Goal: Check status

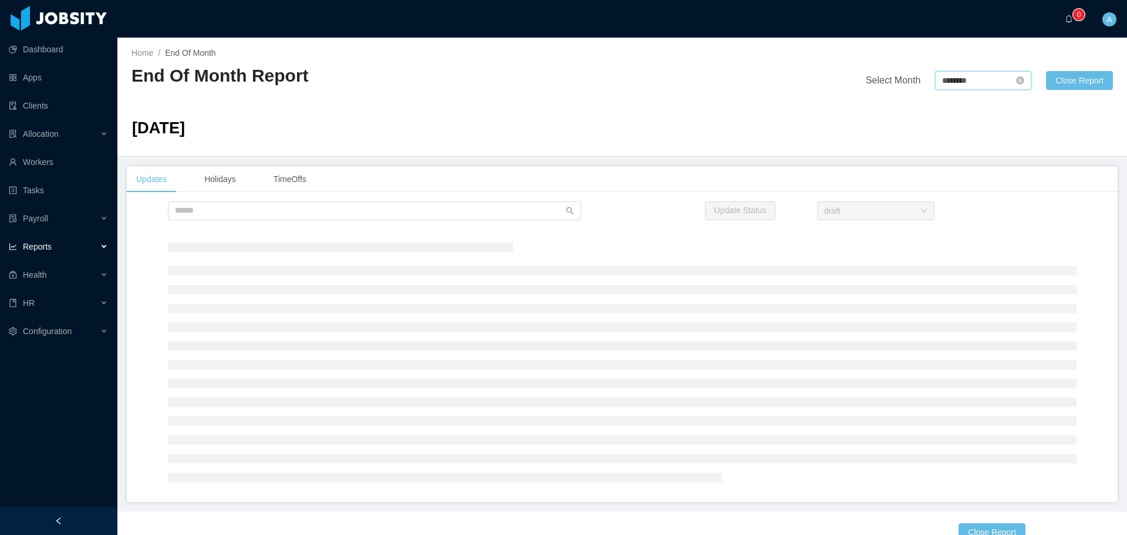
click at [978, 78] on input "********" at bounding box center [983, 80] width 96 height 19
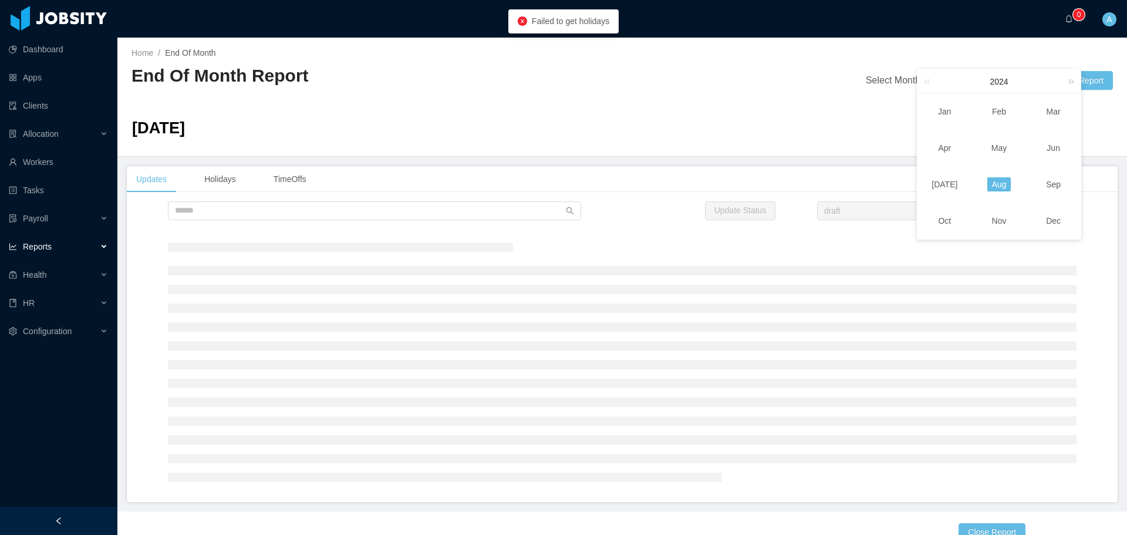
click at [1073, 87] on link at bounding box center [1068, 81] width 15 height 23
click at [1058, 183] on link "Sep" at bounding box center [1053, 184] width 24 height 14
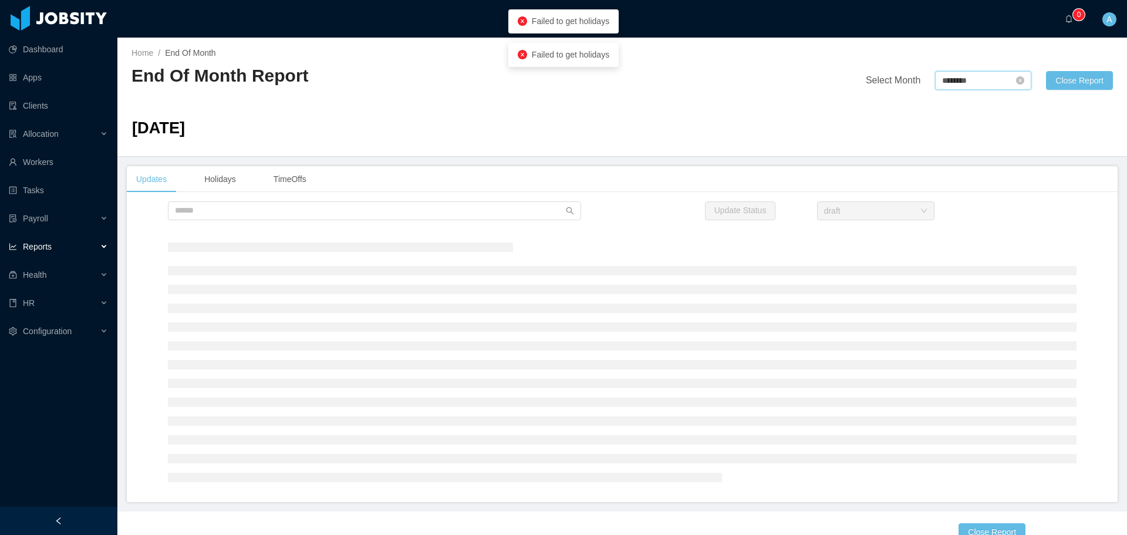
click at [970, 81] on input "********" at bounding box center [983, 80] width 96 height 19
click at [1066, 83] on link at bounding box center [1068, 81] width 15 height 23
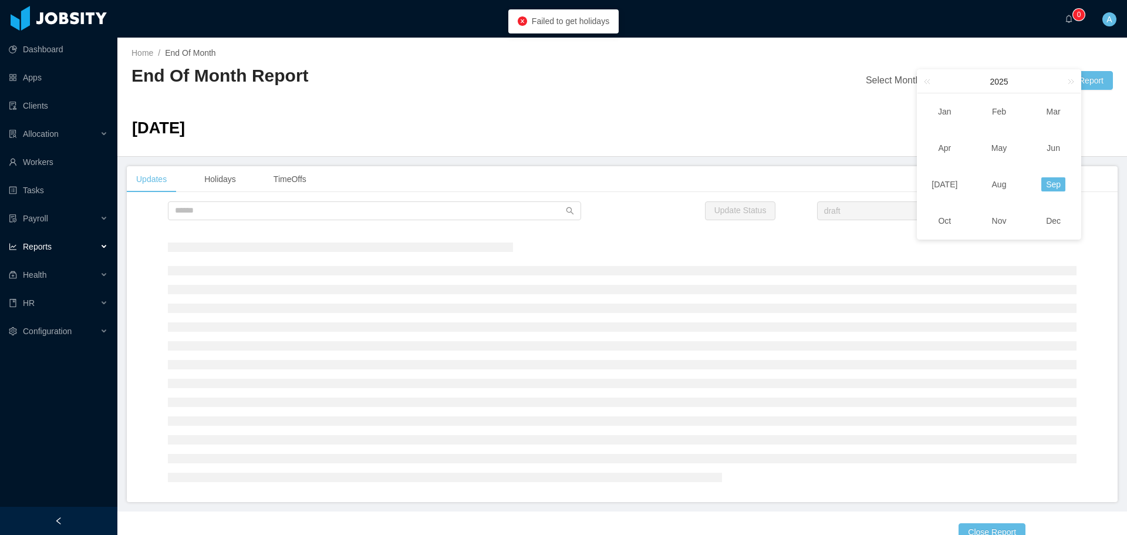
click at [1055, 185] on link "Sep" at bounding box center [1053, 184] width 24 height 14
type input "********"
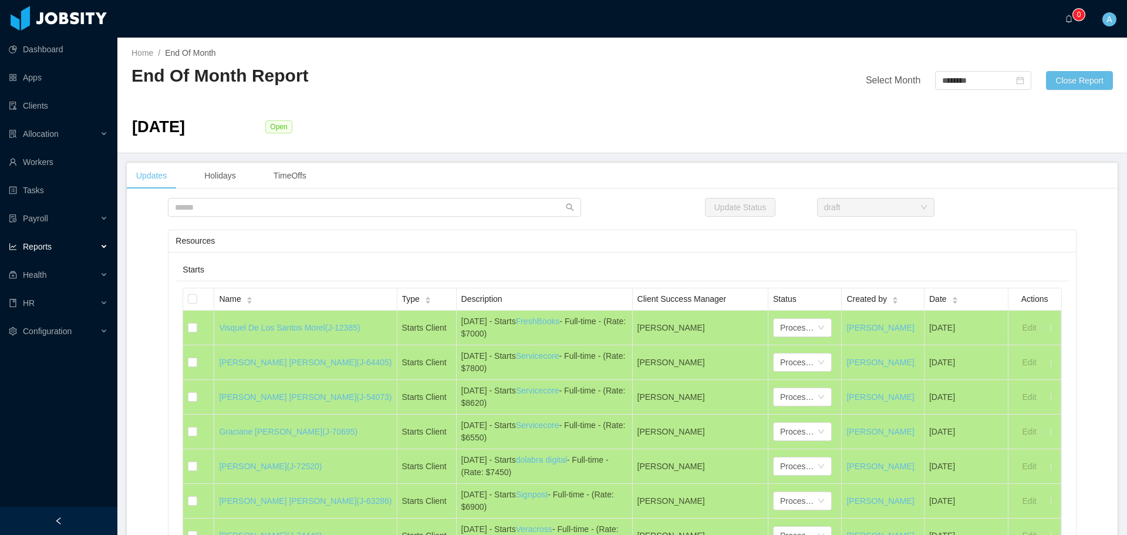
click at [497, 249] on div "Resources" at bounding box center [621, 241] width 893 height 22
click at [569, 168] on div "Updates Holidays TimeOffs" at bounding box center [622, 176] width 991 height 26
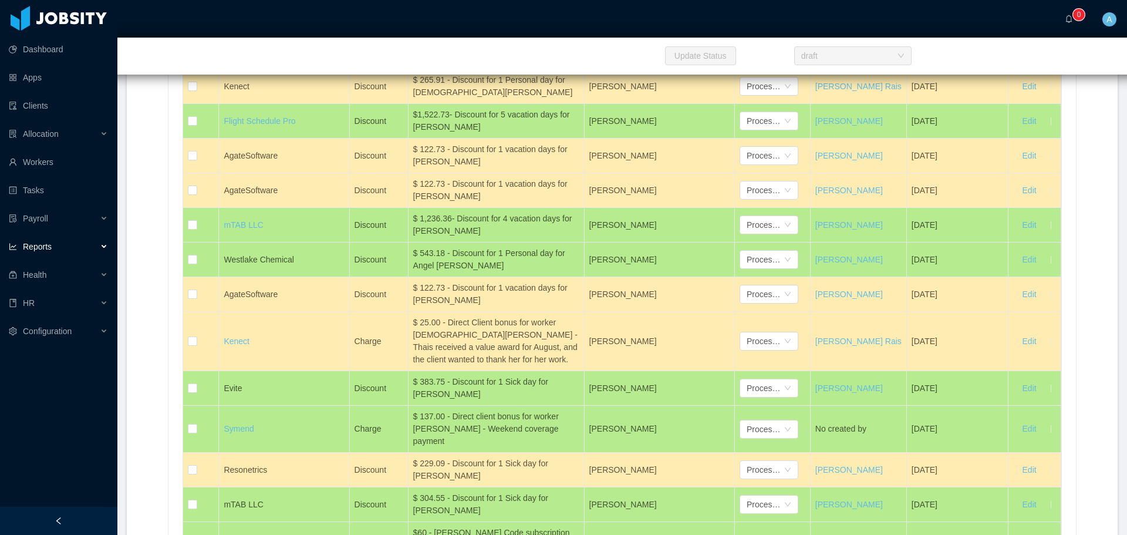
scroll to position [6574, 0]
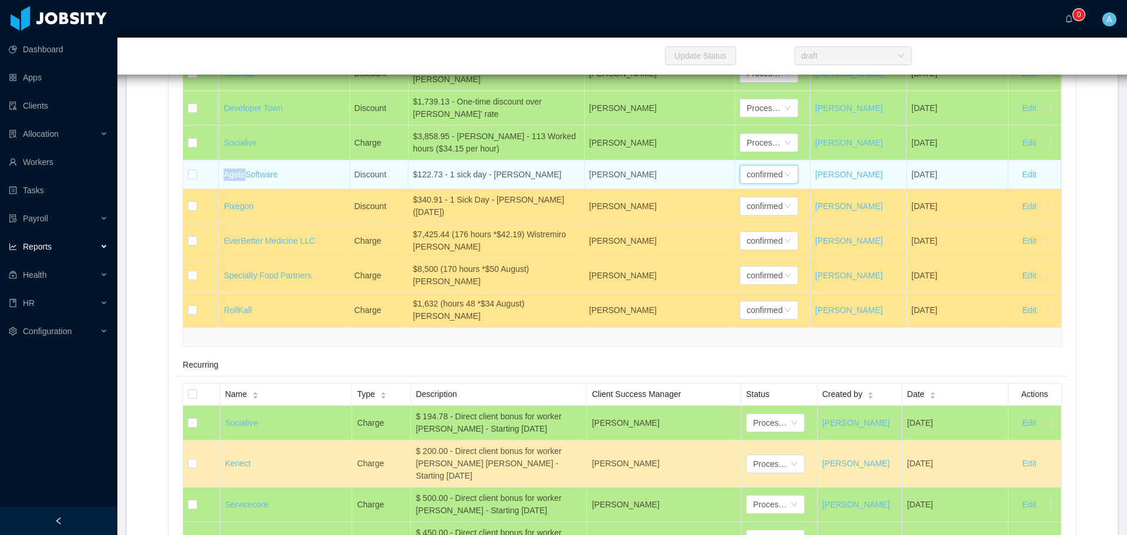
click at [751, 183] on div "confirmed" at bounding box center [765, 175] width 36 height 18
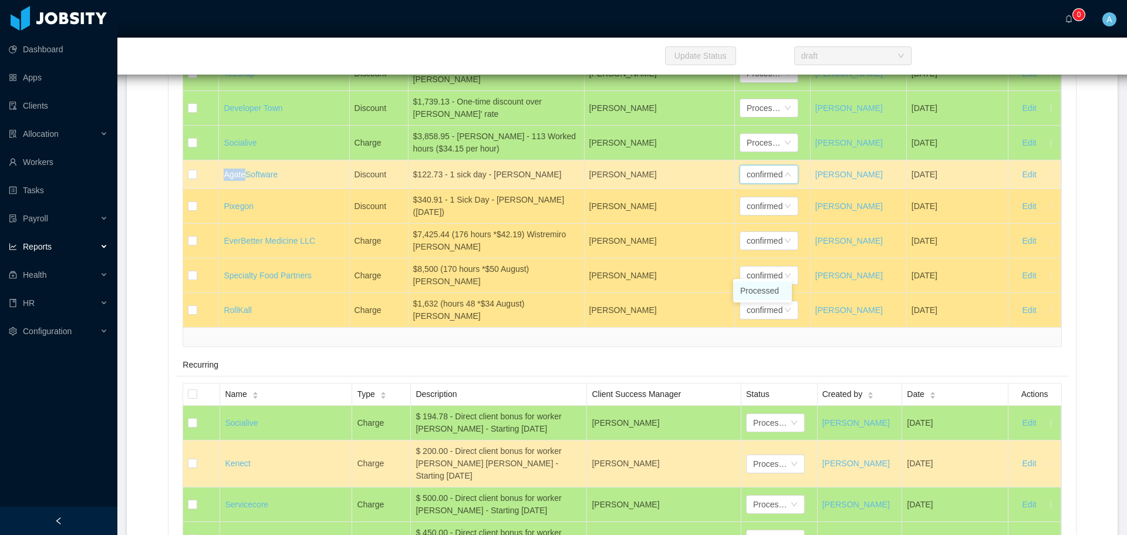
click at [767, 293] on li "Processed" at bounding box center [762, 290] width 59 height 19
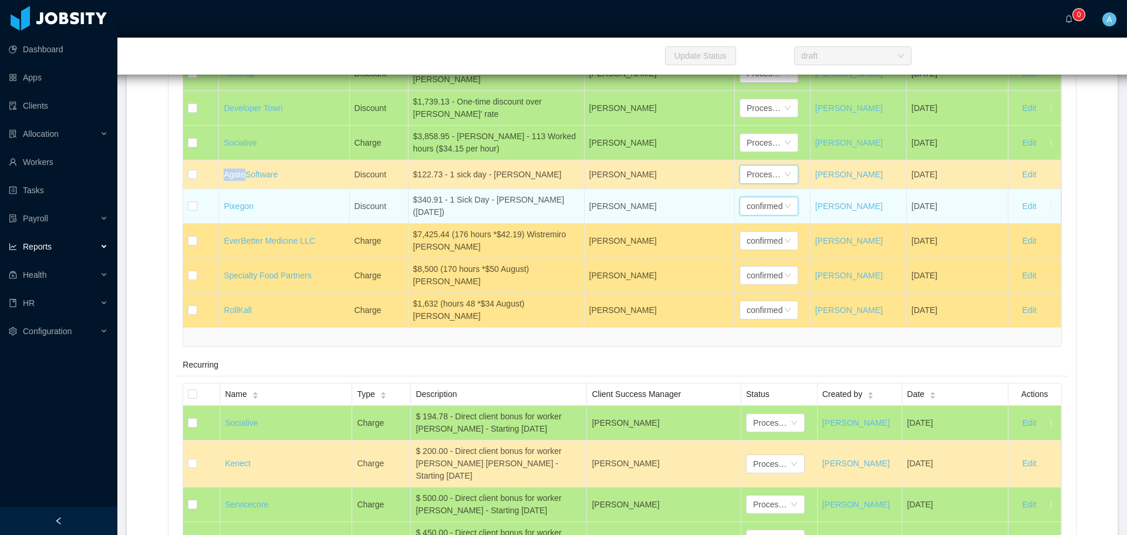
click at [771, 215] on div "confirmed" at bounding box center [765, 206] width 36 height 18
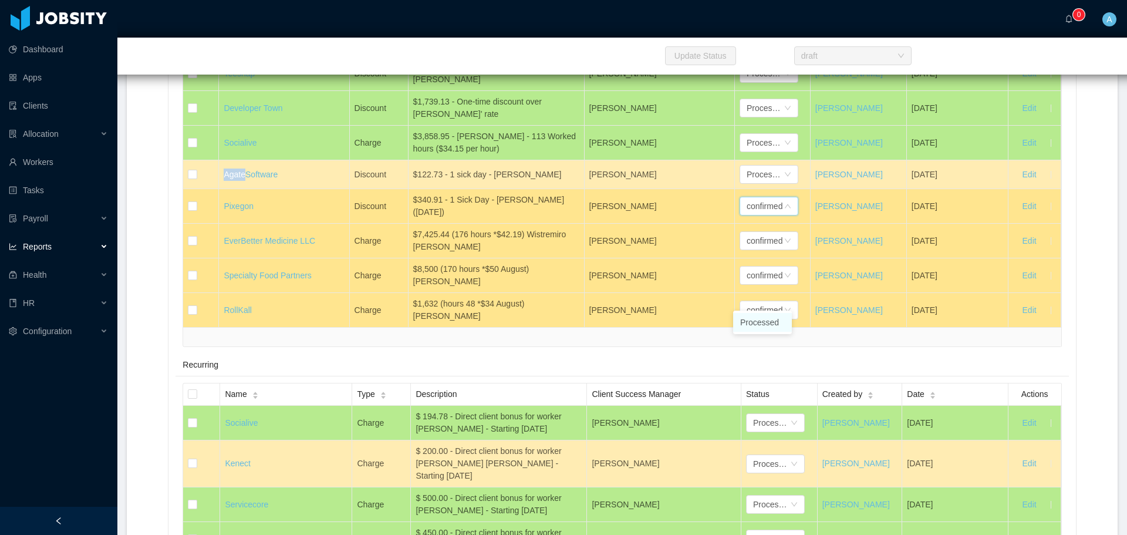
click at [773, 322] on li "Processed" at bounding box center [762, 322] width 59 height 19
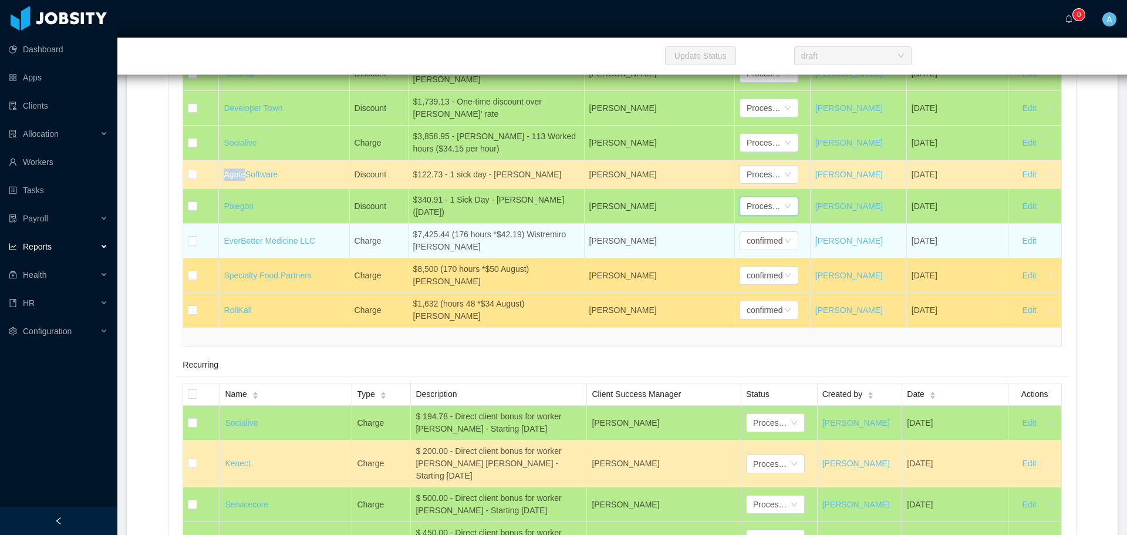
click at [495, 253] on div "$7,425.44 (176 hours *$42.19) Wistremiro [PERSON_NAME]" at bounding box center [496, 240] width 166 height 25
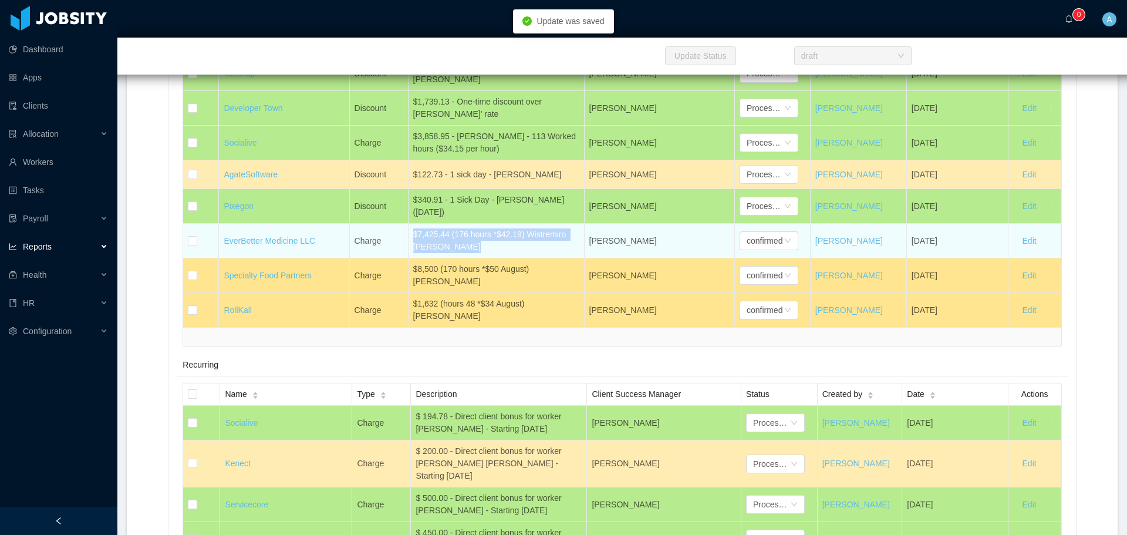
click at [489, 253] on div "$7,425.44 (176 hours *$42.19) Wistremiro [PERSON_NAME]" at bounding box center [496, 240] width 166 height 25
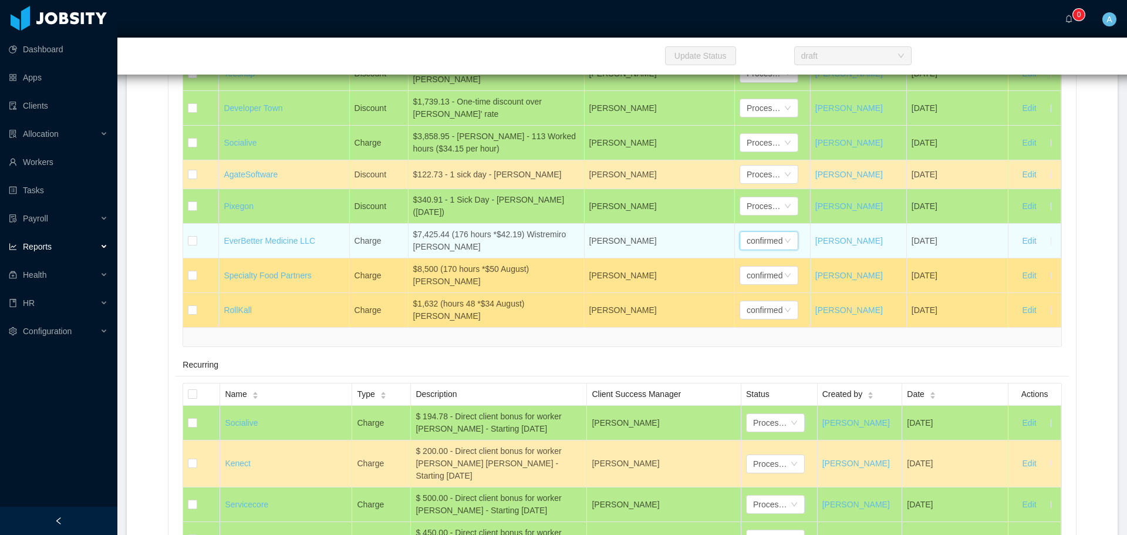
click at [755, 249] on div "confirmed" at bounding box center [765, 241] width 36 height 18
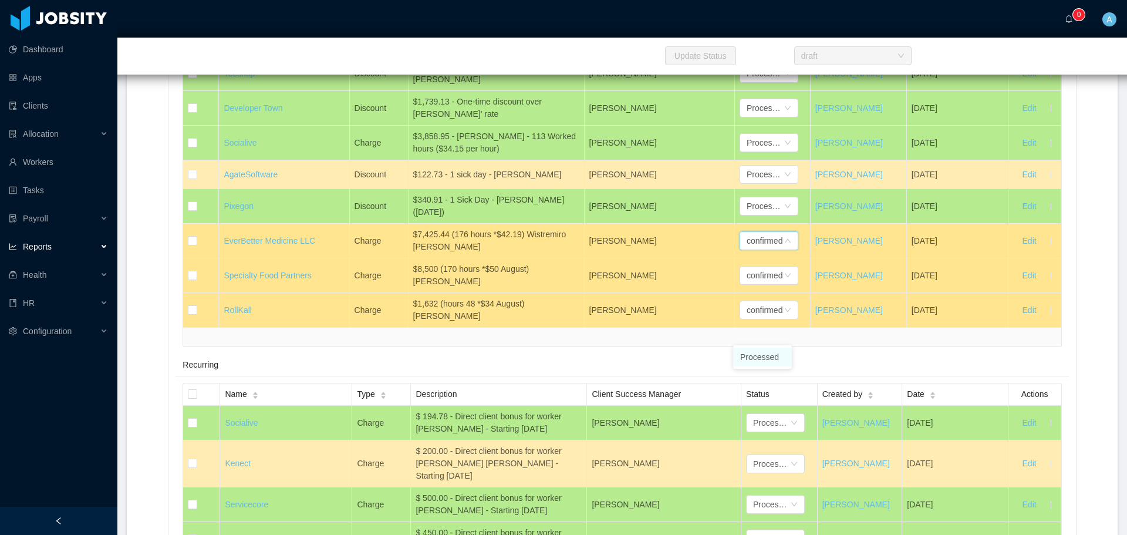
click at [765, 358] on li "Processed" at bounding box center [762, 356] width 59 height 19
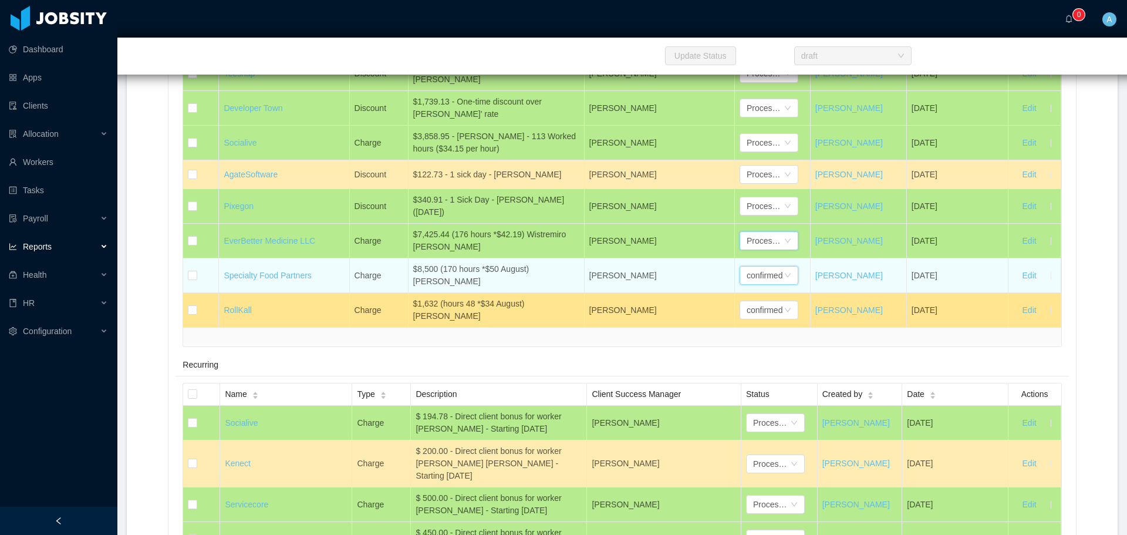
click at [772, 284] on div "confirmed" at bounding box center [765, 275] width 36 height 18
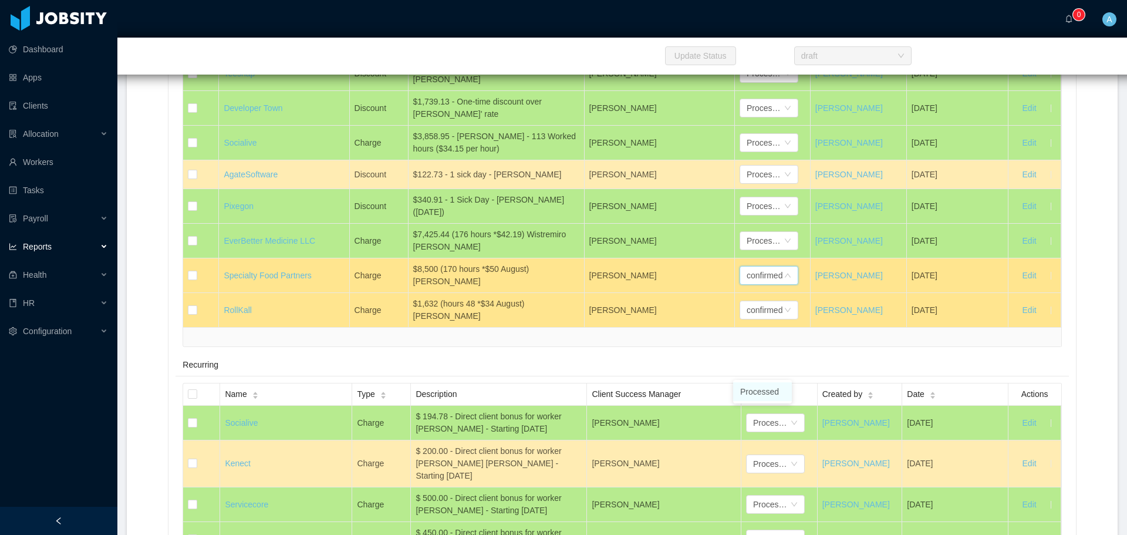
click at [767, 390] on li "Processed" at bounding box center [762, 391] width 59 height 19
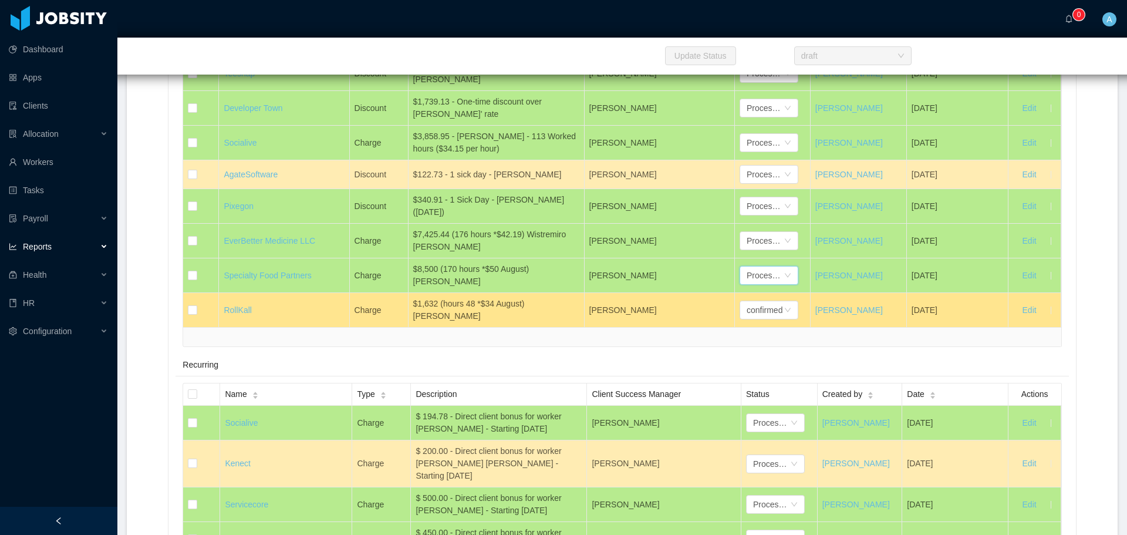
scroll to position [6633, 0]
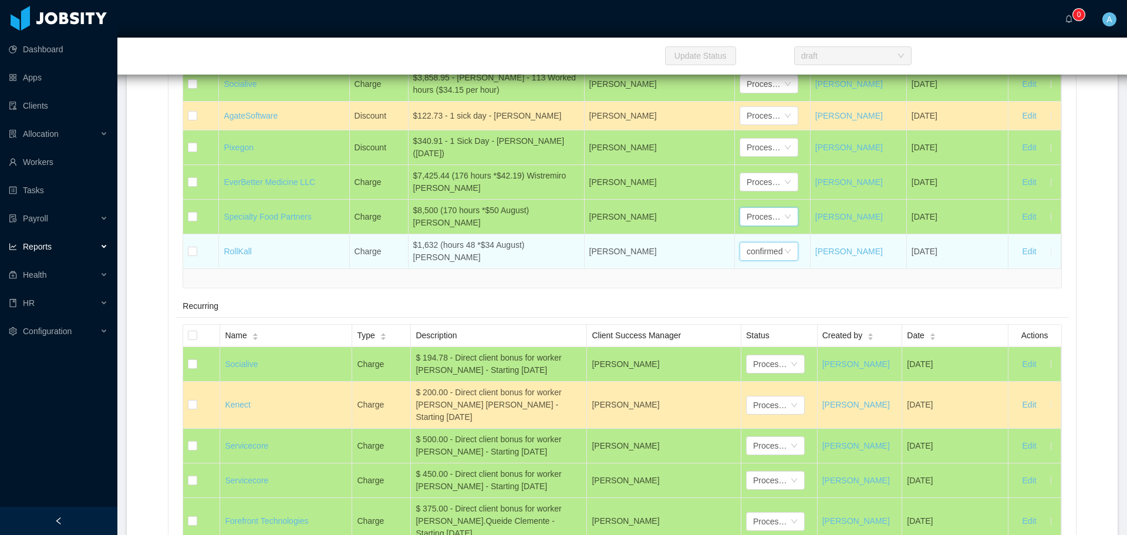
click at [774, 260] on div "confirmed" at bounding box center [765, 251] width 36 height 18
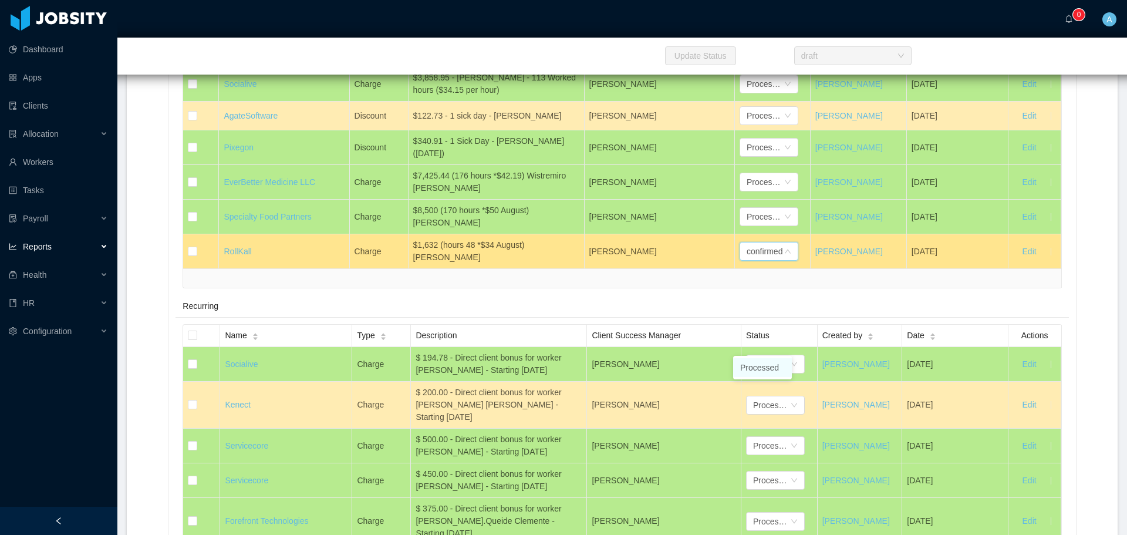
click at [770, 369] on li "Processed" at bounding box center [762, 367] width 59 height 19
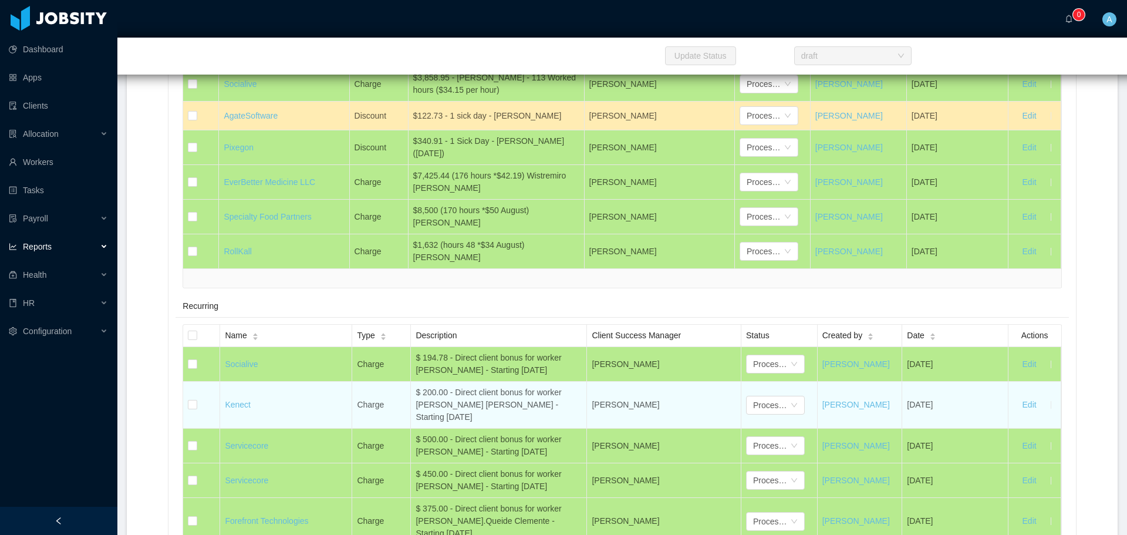
scroll to position [7044, 0]
